Goal: Task Accomplishment & Management: Manage account settings

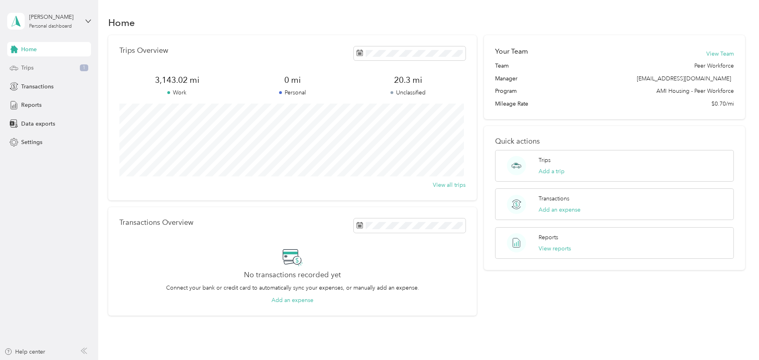
click at [25, 70] on span "Trips" at bounding box center [27, 68] width 12 height 8
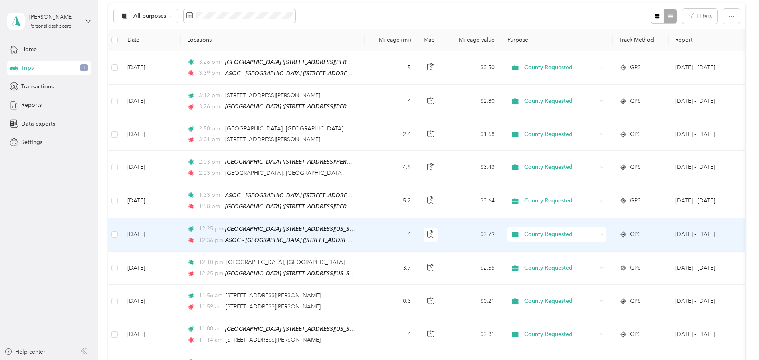
scroll to position [200, 0]
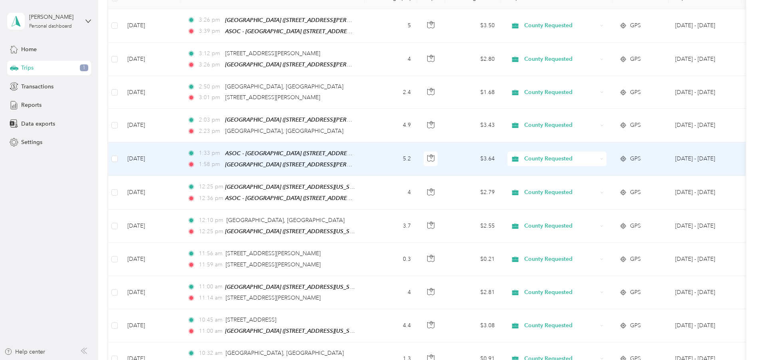
click at [174, 160] on td "[DATE]" at bounding box center [151, 159] width 60 height 34
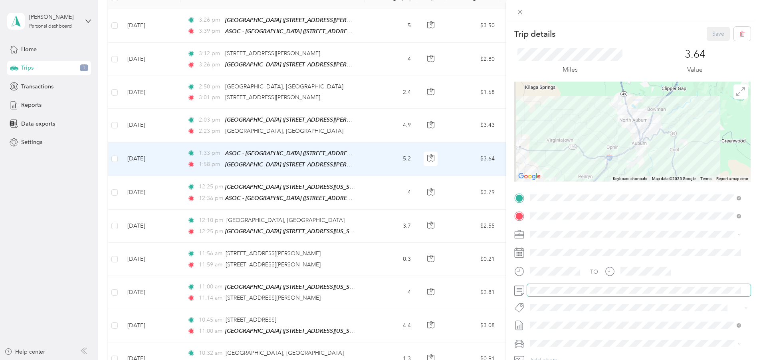
click at [532, 284] on span at bounding box center [639, 290] width 224 height 13
click at [707, 37] on button "Save" at bounding box center [718, 34] width 23 height 14
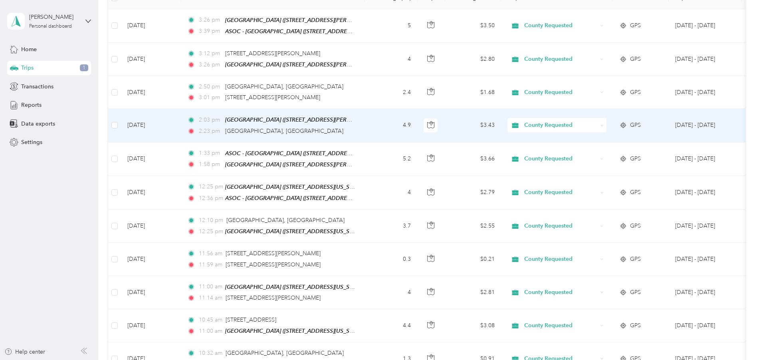
click at [166, 115] on td "[DATE]" at bounding box center [151, 125] width 60 height 33
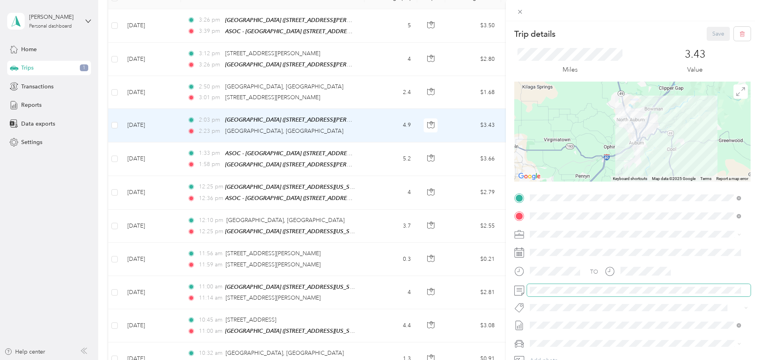
click at [559, 285] on span at bounding box center [639, 290] width 224 height 13
click at [717, 32] on button "Save" at bounding box center [718, 34] width 23 height 14
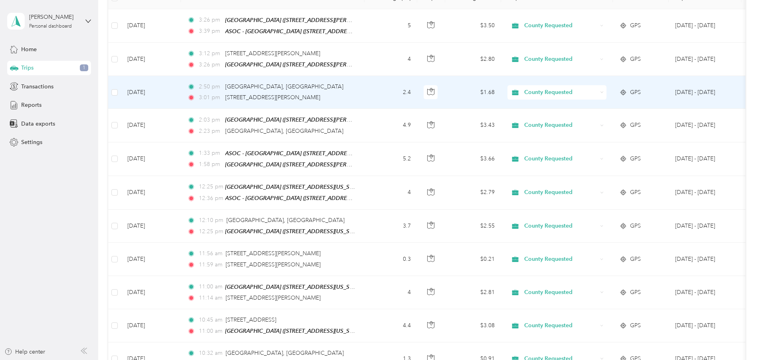
click at [177, 94] on td "[DATE]" at bounding box center [151, 92] width 60 height 33
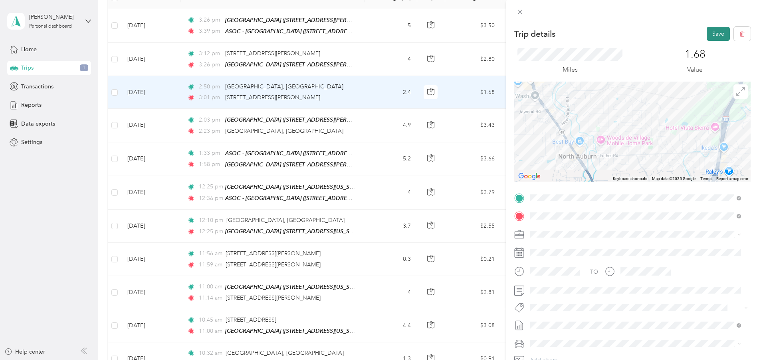
click at [707, 36] on button "Save" at bounding box center [718, 34] width 23 height 14
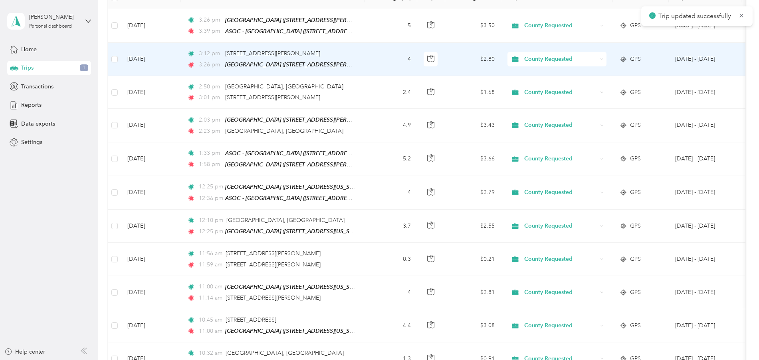
click at [164, 64] on td "[DATE]" at bounding box center [151, 59] width 60 height 33
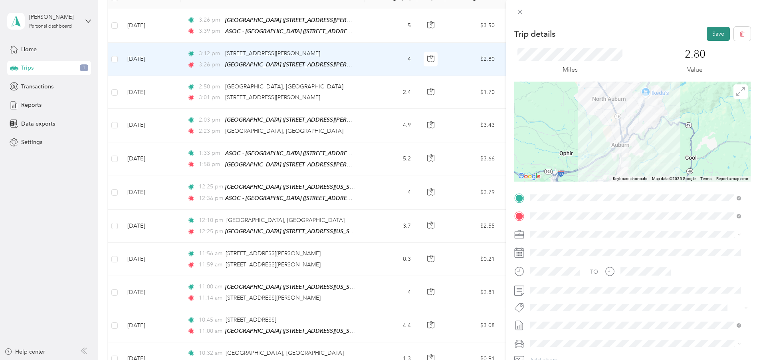
click at [716, 31] on button "Save" at bounding box center [718, 34] width 23 height 14
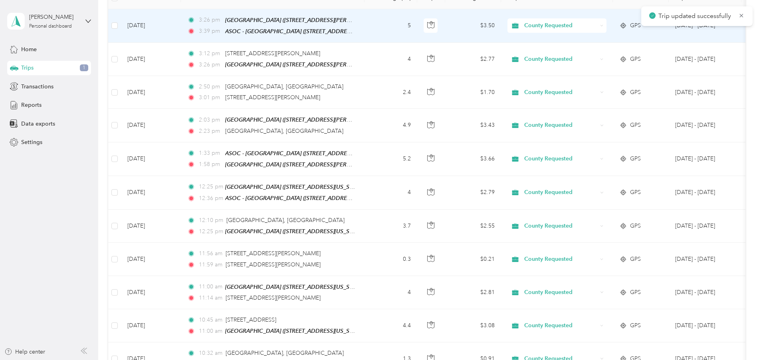
click at [165, 25] on td "[DATE]" at bounding box center [151, 26] width 60 height 34
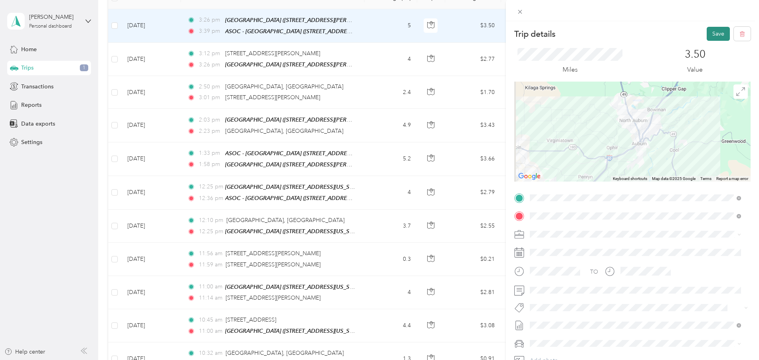
click at [707, 34] on button "Save" at bounding box center [718, 34] width 23 height 14
